Goal: Transaction & Acquisition: Purchase product/service

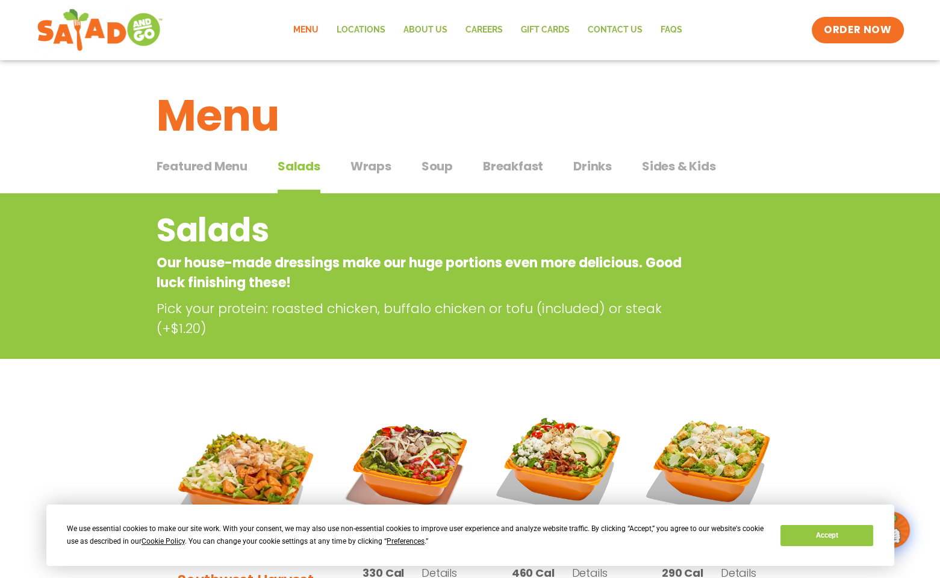
click at [374, 163] on span "Wraps" at bounding box center [371, 166] width 41 height 18
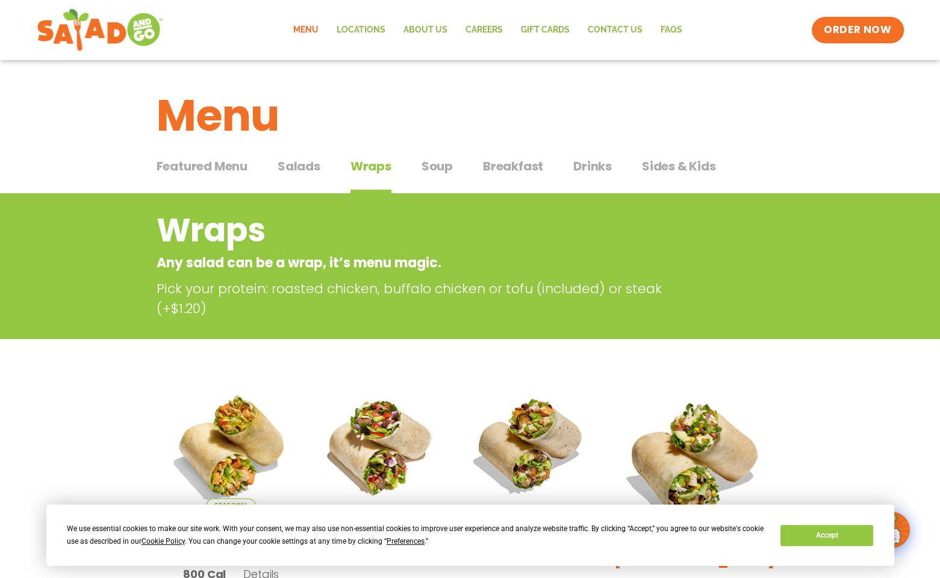
click at [433, 161] on span "Soup" at bounding box center [437, 166] width 31 height 18
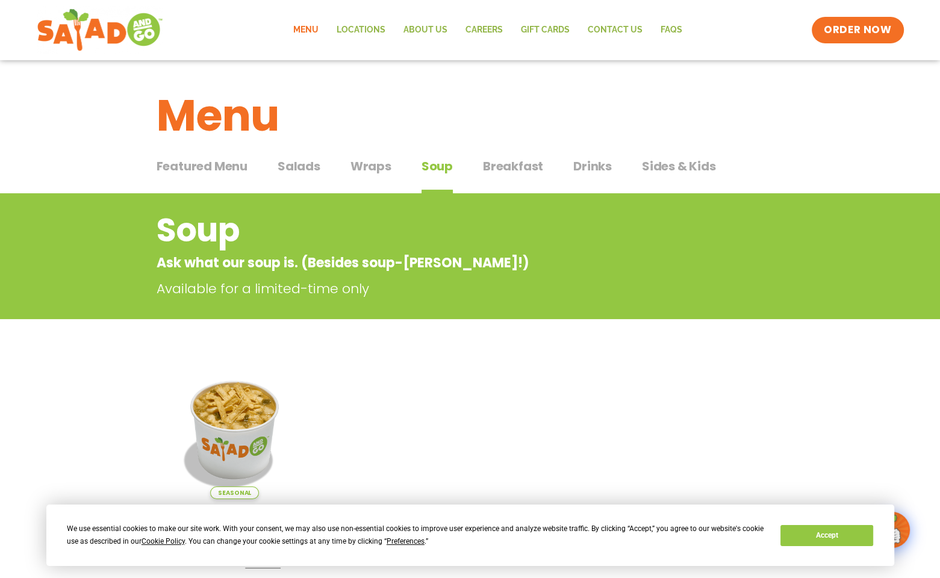
click at [527, 169] on span "Breakfast" at bounding box center [513, 166] width 60 height 18
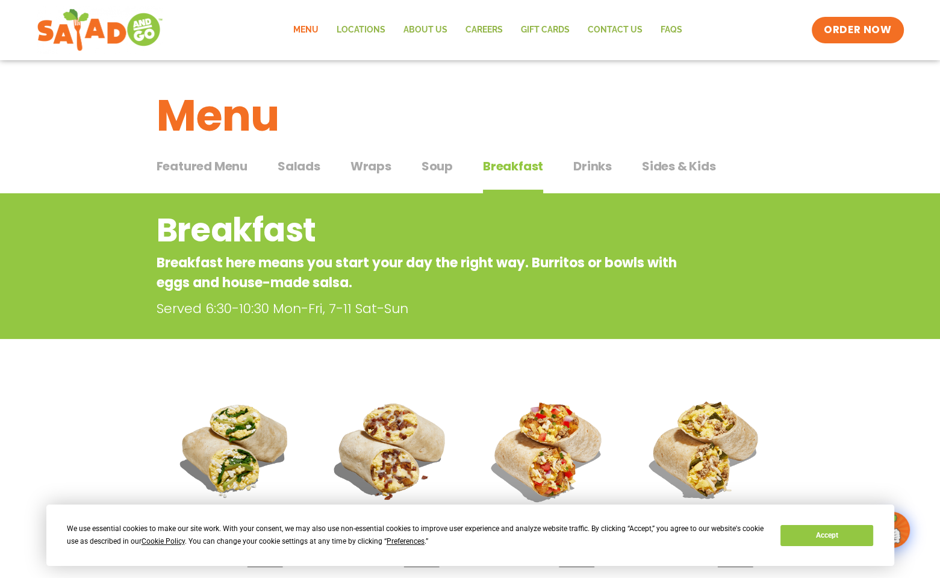
click at [596, 163] on span "Drinks" at bounding box center [593, 166] width 39 height 18
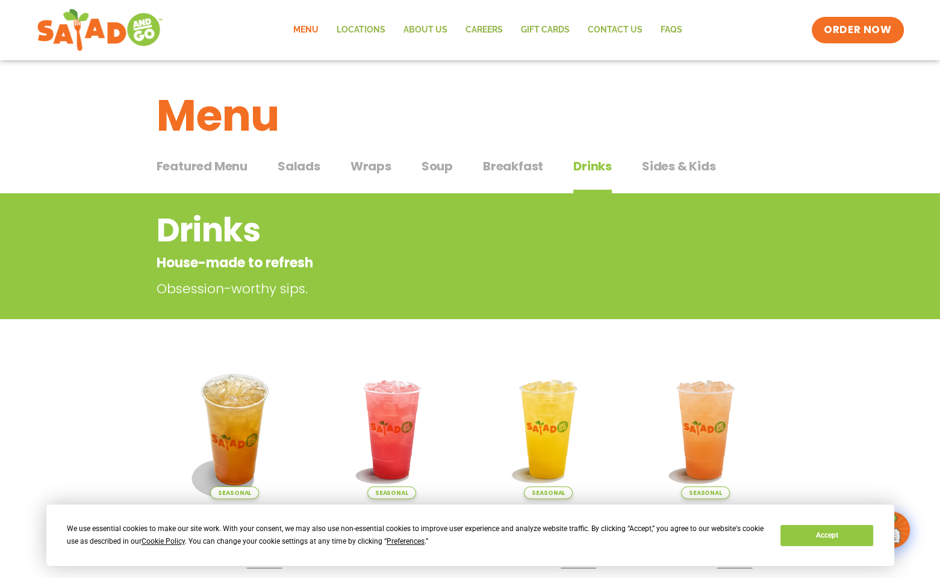
click at [202, 171] on span "Featured Menu" at bounding box center [202, 166] width 91 height 18
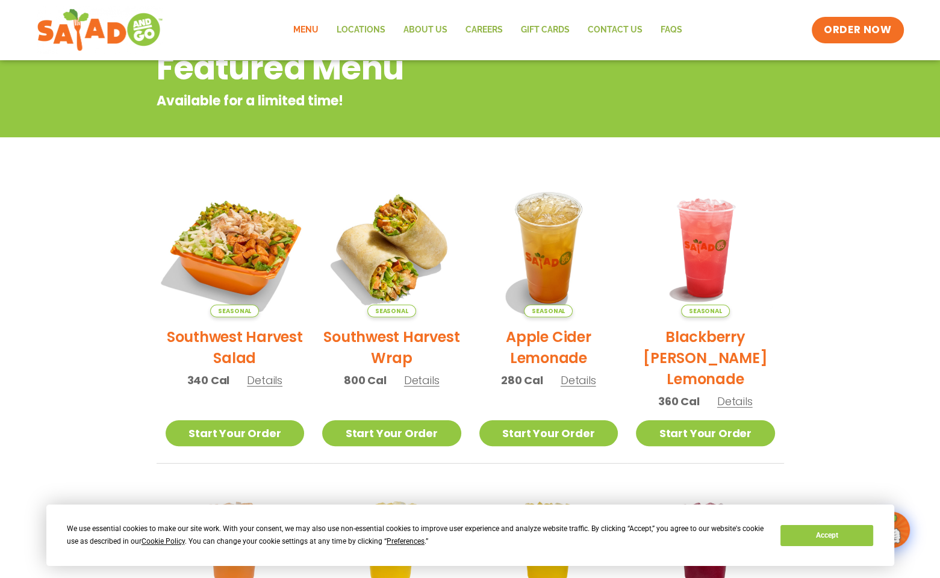
scroll to position [181, 0]
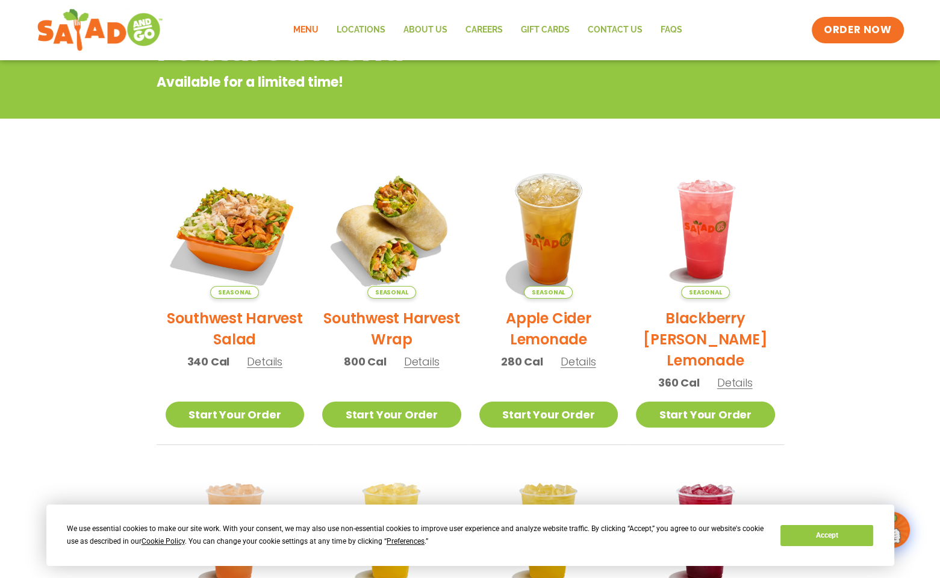
click at [239, 320] on h2 "Southwest Harvest Salad" at bounding box center [235, 329] width 139 height 42
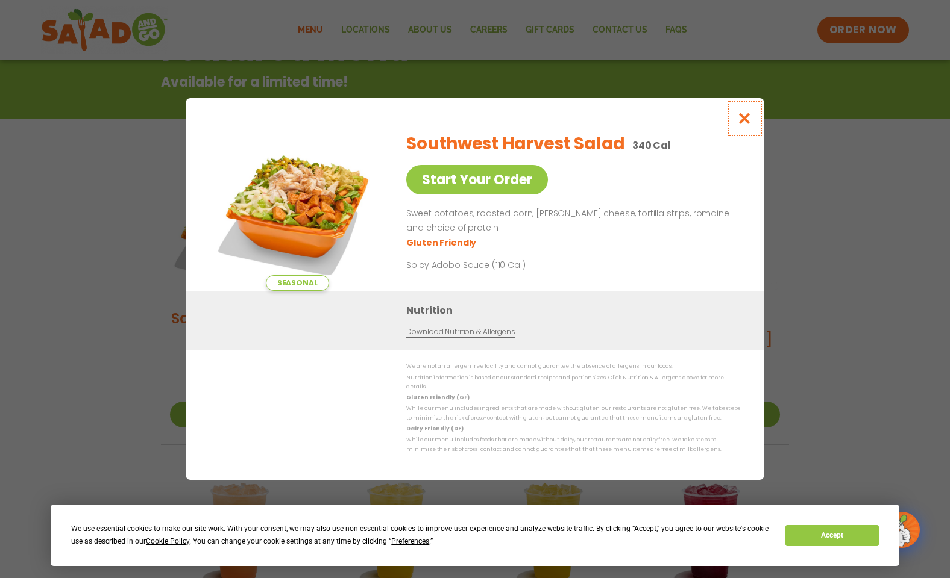
click at [744, 124] on icon "Close modal" at bounding box center [744, 118] width 15 height 13
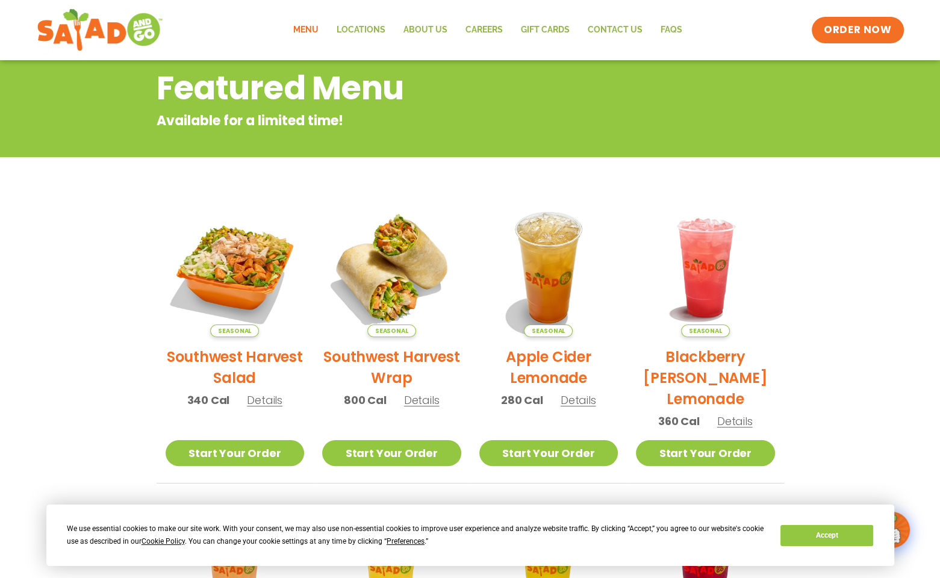
scroll to position [0, 0]
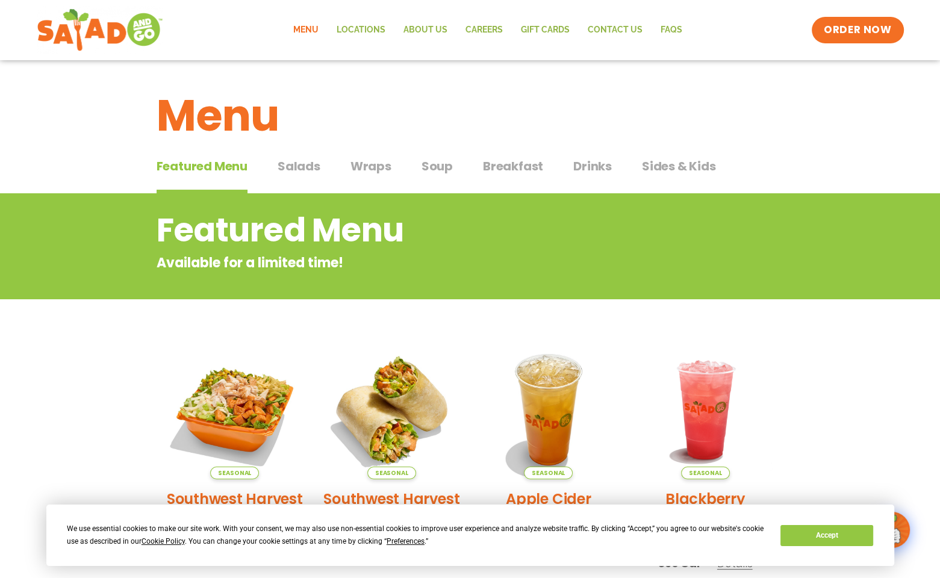
click at [305, 164] on span "Salads" at bounding box center [299, 166] width 43 height 18
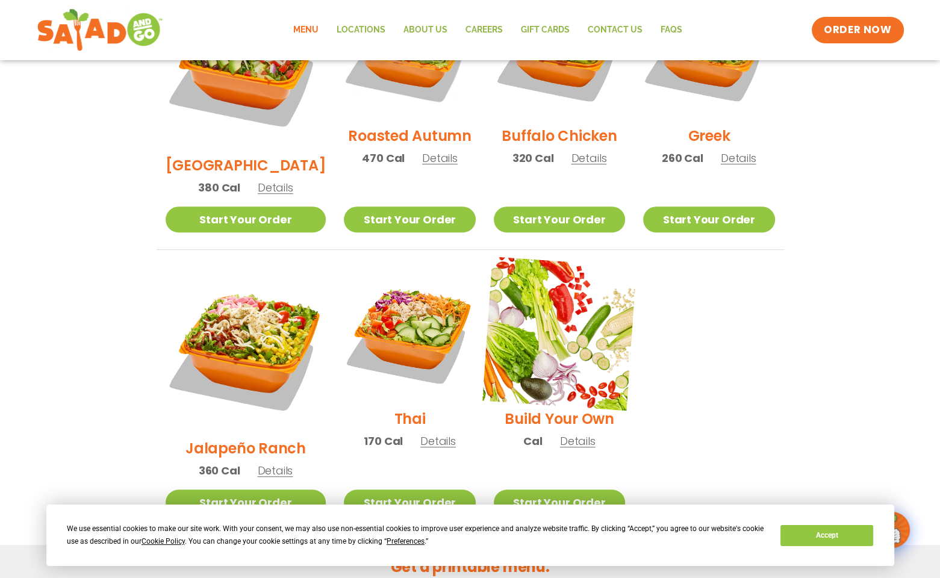
scroll to position [723, 0]
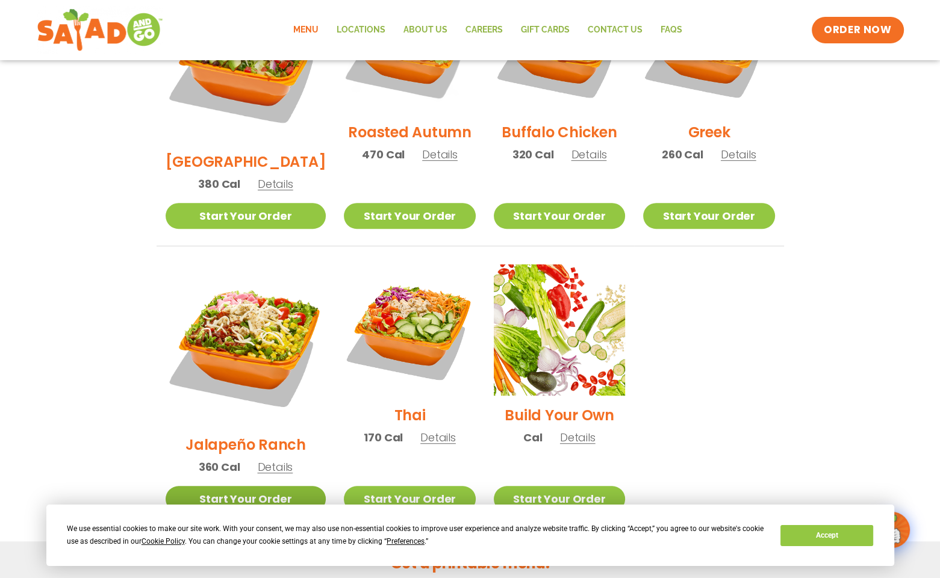
click at [246, 486] on link "Start Your Order" at bounding box center [246, 499] width 161 height 26
